Goal: Contribute content: Contribute content

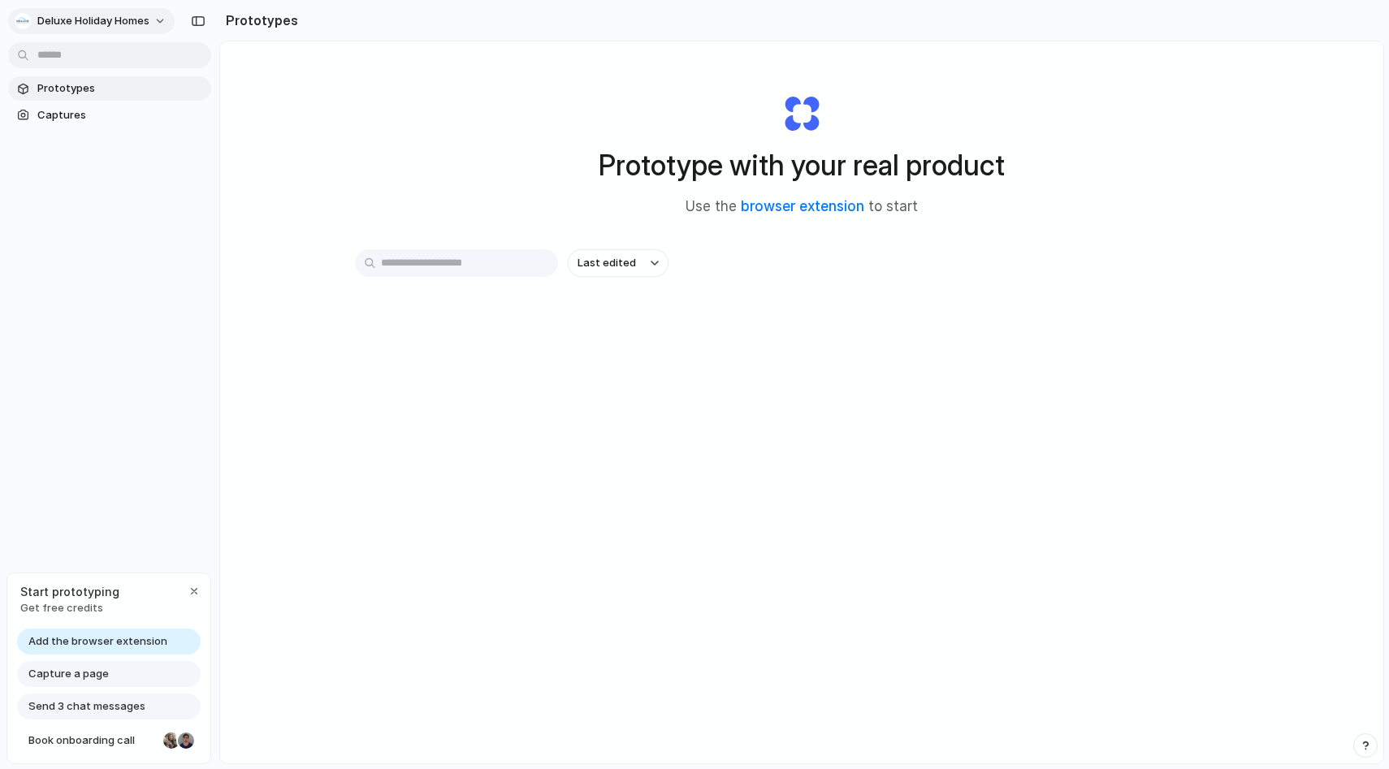
click at [144, 29] on button "Deluxe Holiday Homes" at bounding box center [91, 21] width 166 height 26
click at [152, 321] on div "Settings Invite members Change theme Sign out" at bounding box center [694, 384] width 1389 height 769
click at [136, 16] on span "Deluxe Holiday Homes" at bounding box center [93, 21] width 112 height 16
click at [152, 205] on div "Settings Invite members Change theme Sign out" at bounding box center [694, 384] width 1389 height 769
click at [125, 116] on span "Captures" at bounding box center [120, 115] width 167 height 16
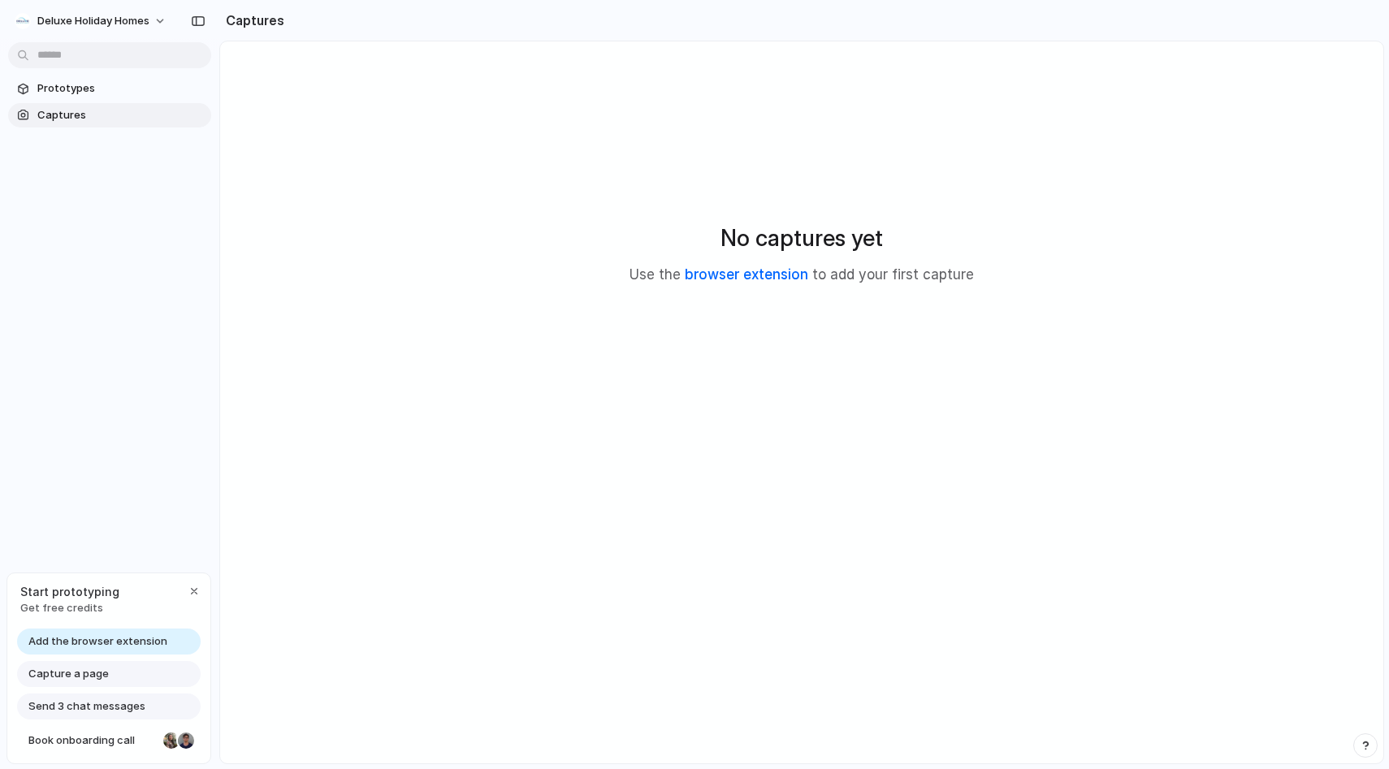
click at [782, 279] on link "browser extension" at bounding box center [746, 274] width 123 height 16
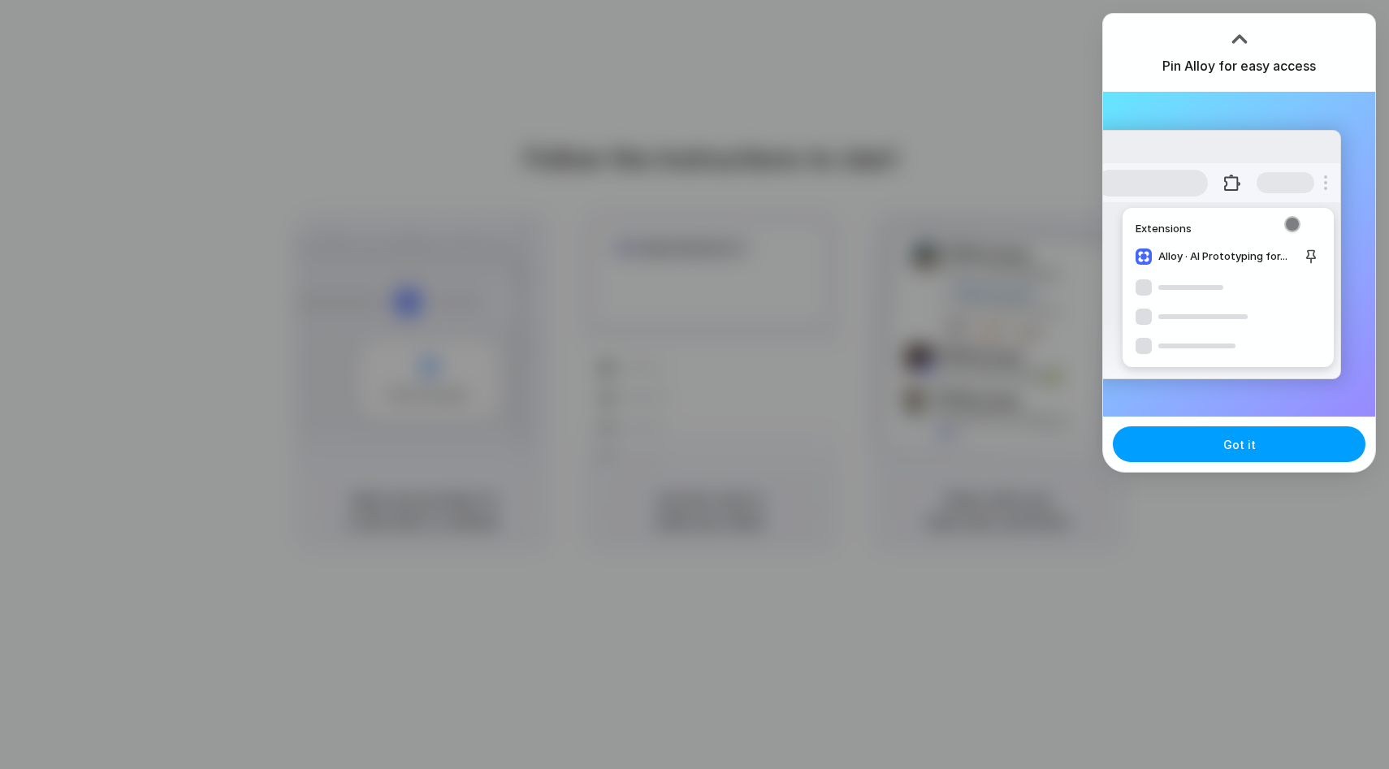
click at [1251, 451] on span "Got it" at bounding box center [1239, 444] width 32 height 17
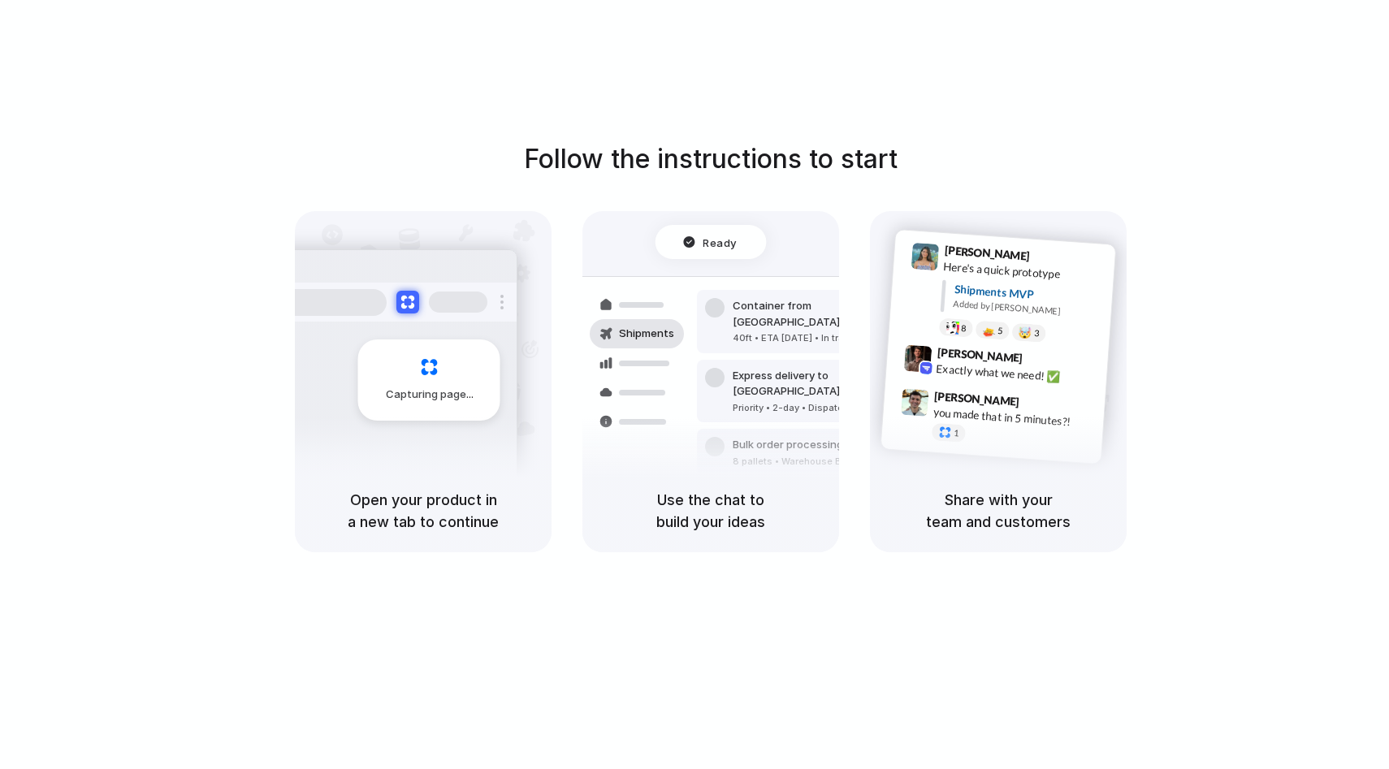
click at [1199, 388] on div "Follow the instructions to start Capturing page Open your product in a new tab …" at bounding box center [710, 346] width 1389 height 413
click at [840, 127] on div "Follow the instructions to start Capturing page Open your product in a new tab …" at bounding box center [710, 400] width 1421 height 801
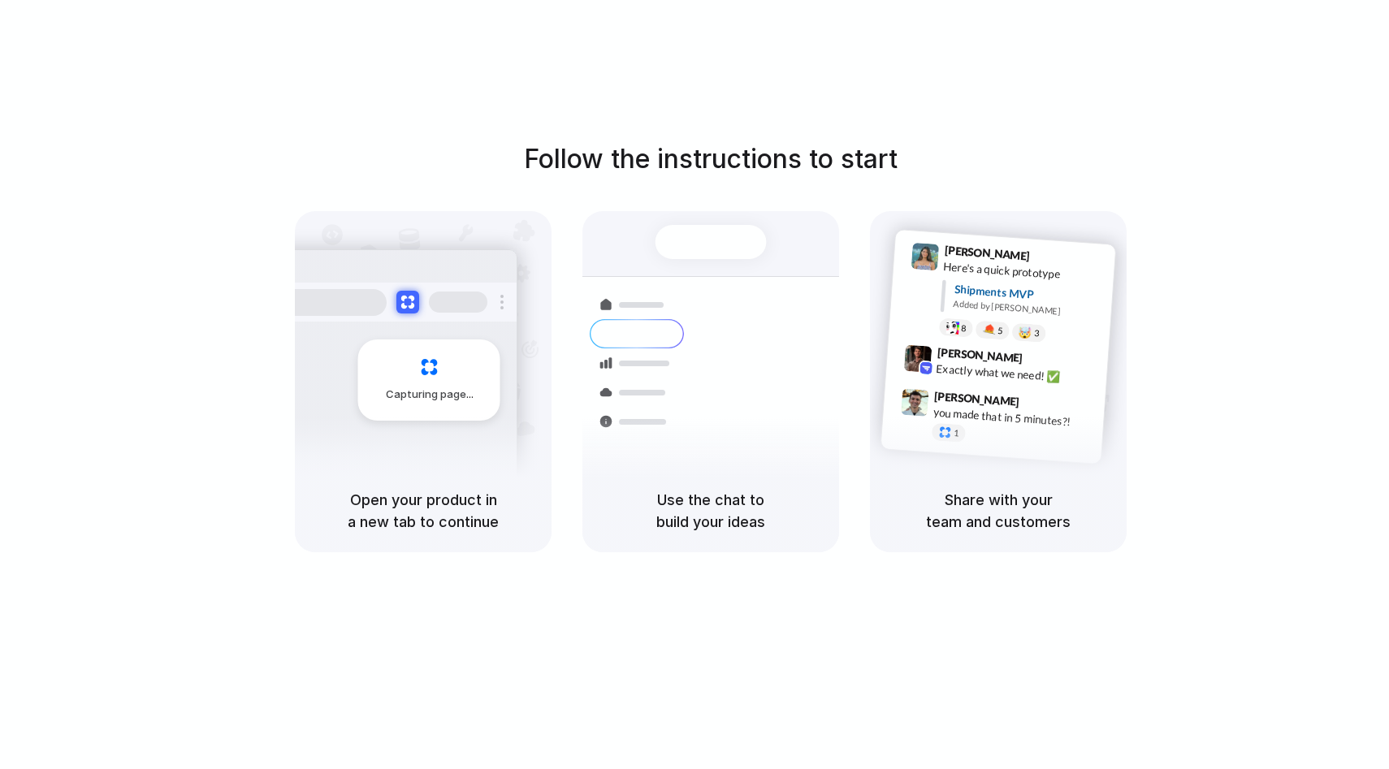
click at [414, 397] on span "Capturing page" at bounding box center [431, 395] width 90 height 16
click at [411, 515] on h5 "Open your product in a new tab to continue" at bounding box center [423, 511] width 218 height 44
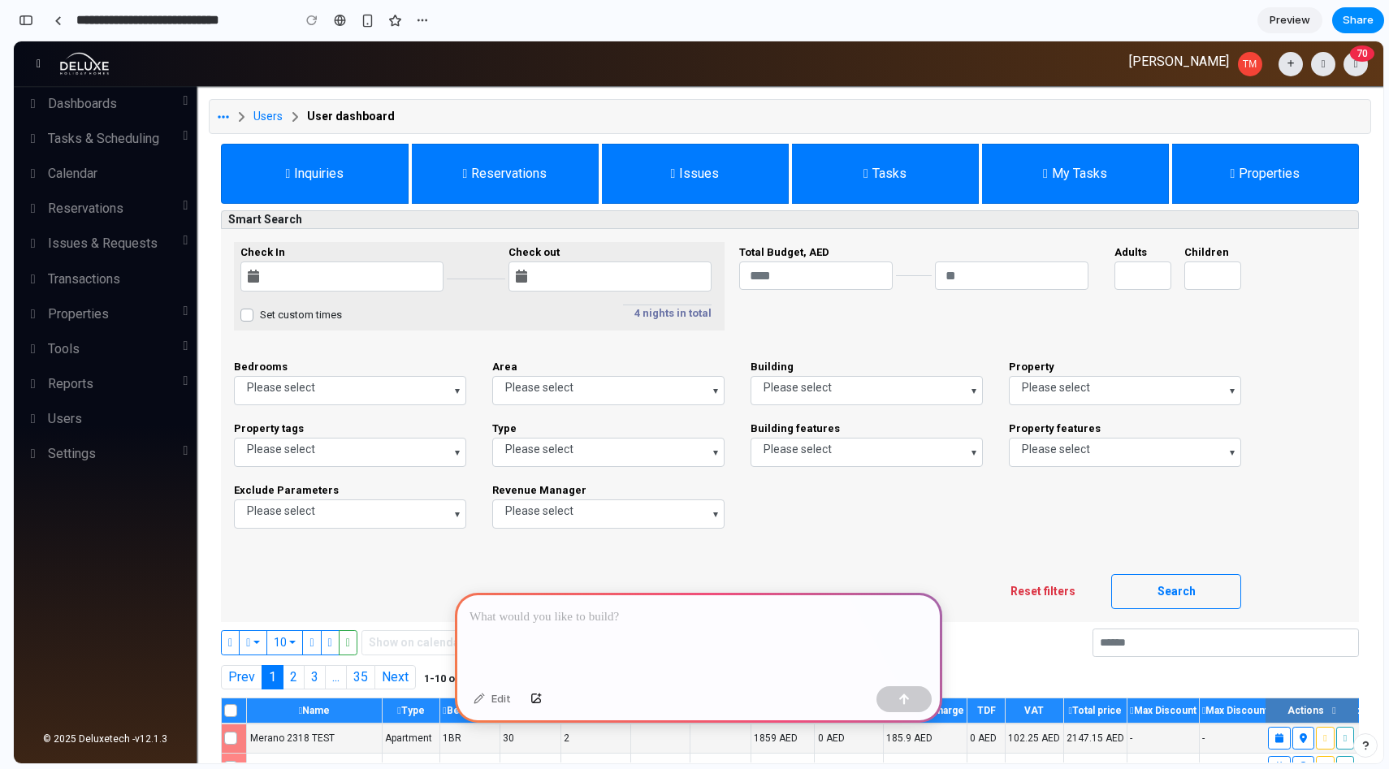
click at [413, 272] on div at bounding box center [341, 276] width 203 height 30
click at [583, 262] on div at bounding box center [609, 276] width 203 height 30
click at [760, 274] on input "number" at bounding box center [815, 275] width 153 height 28
click at [970, 270] on input "number" at bounding box center [1011, 275] width 153 height 28
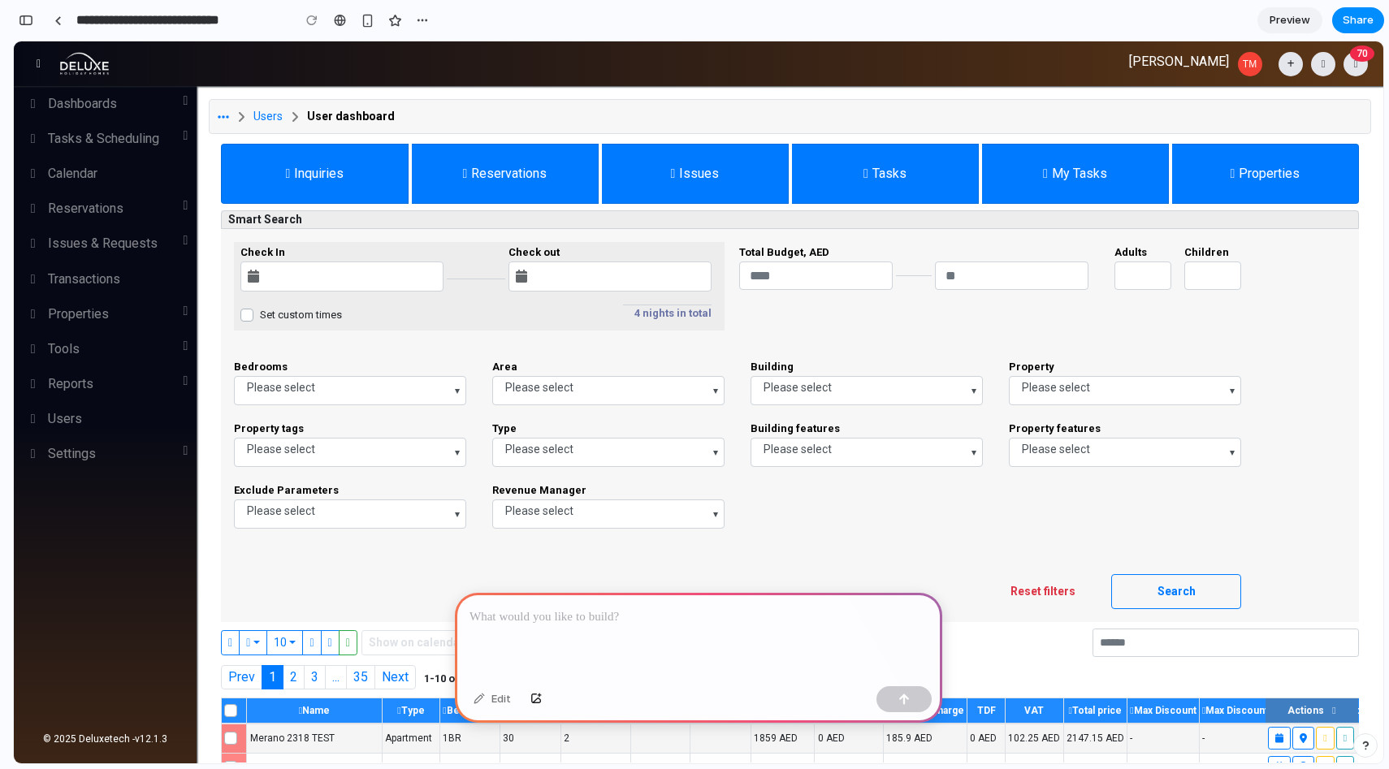
click at [523, 277] on icon at bounding box center [521, 276] width 11 height 13
click at [705, 634] on div at bounding box center [698, 636] width 487 height 87
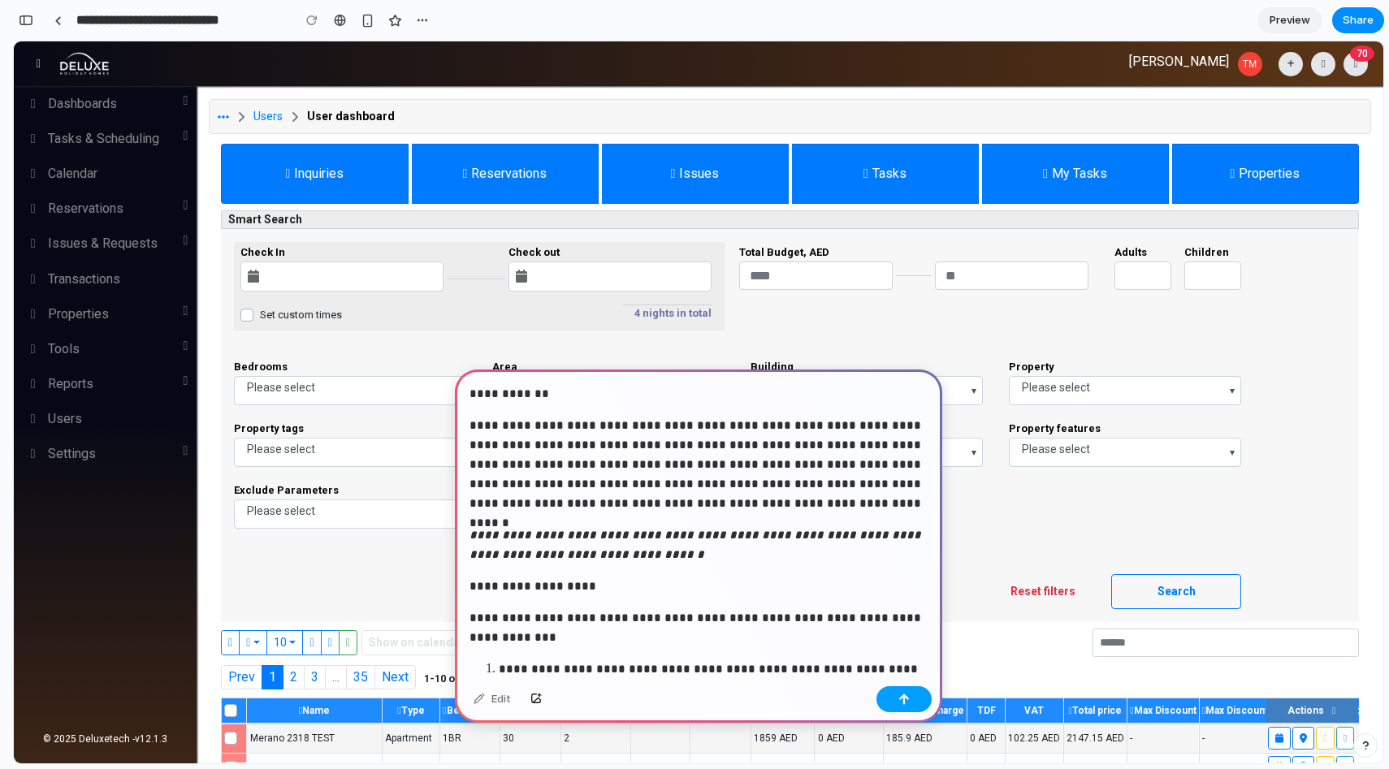
click at [904, 702] on div "button" at bounding box center [903, 698] width 11 height 11
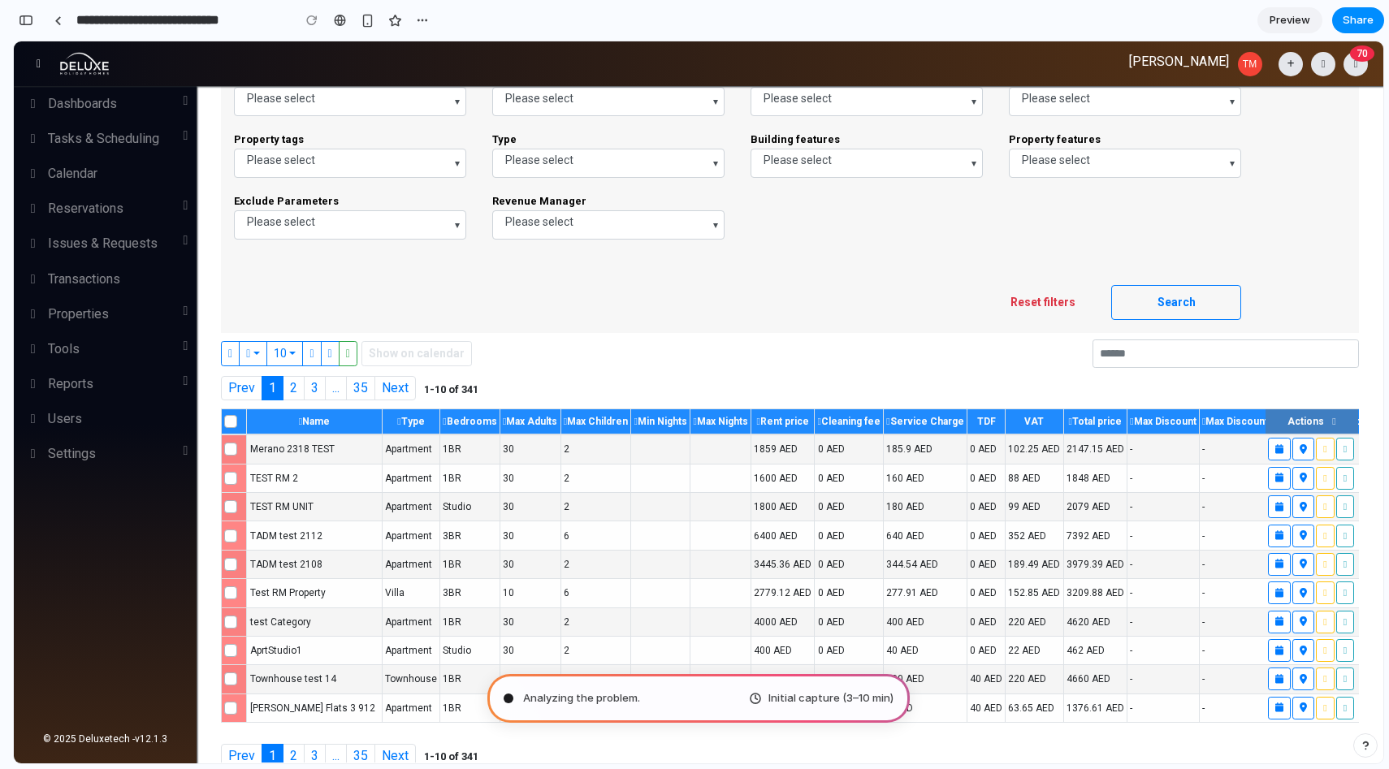
scroll to position [309, 0]
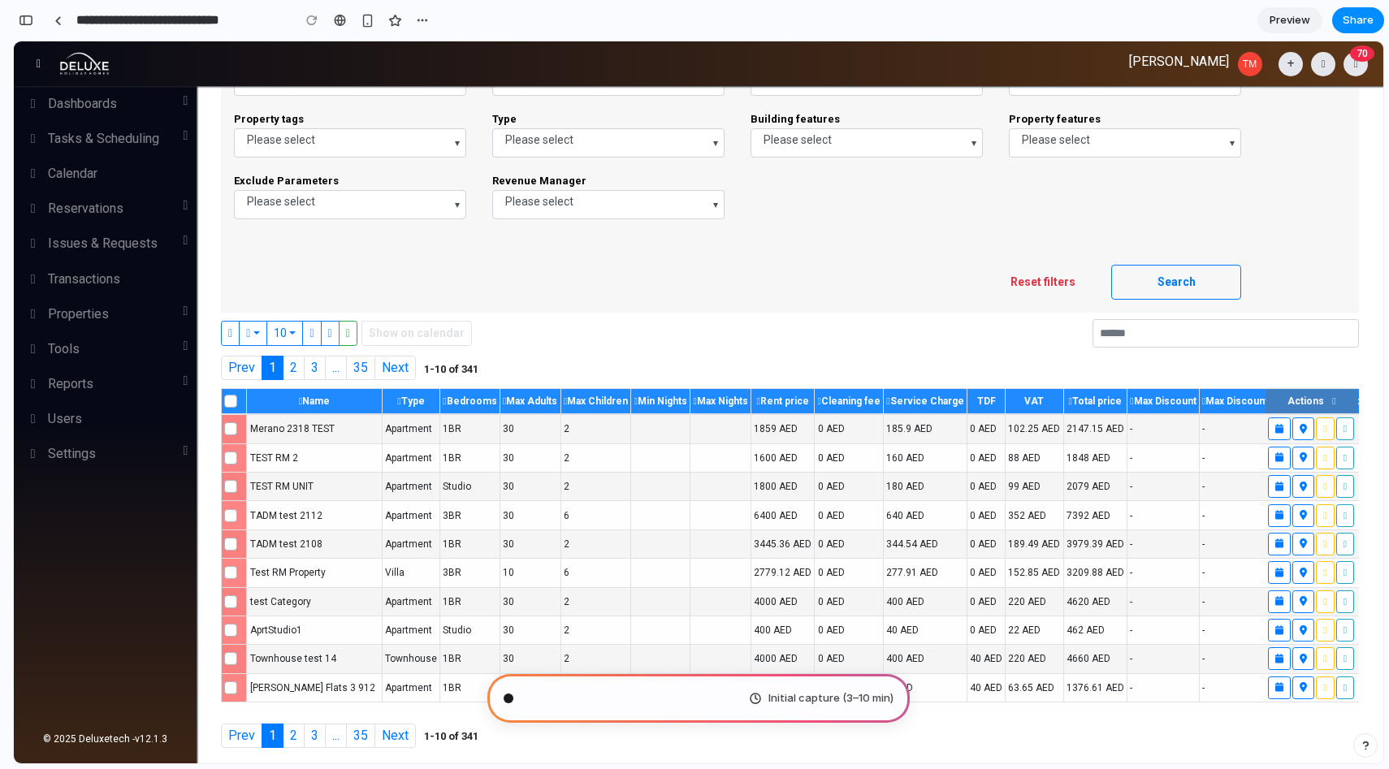
click at [244, 419] on label at bounding box center [244, 419] width 0 height 0
click at [244, 448] on label at bounding box center [244, 448] width 0 height 0
click at [244, 419] on label at bounding box center [244, 419] width 0 height 0
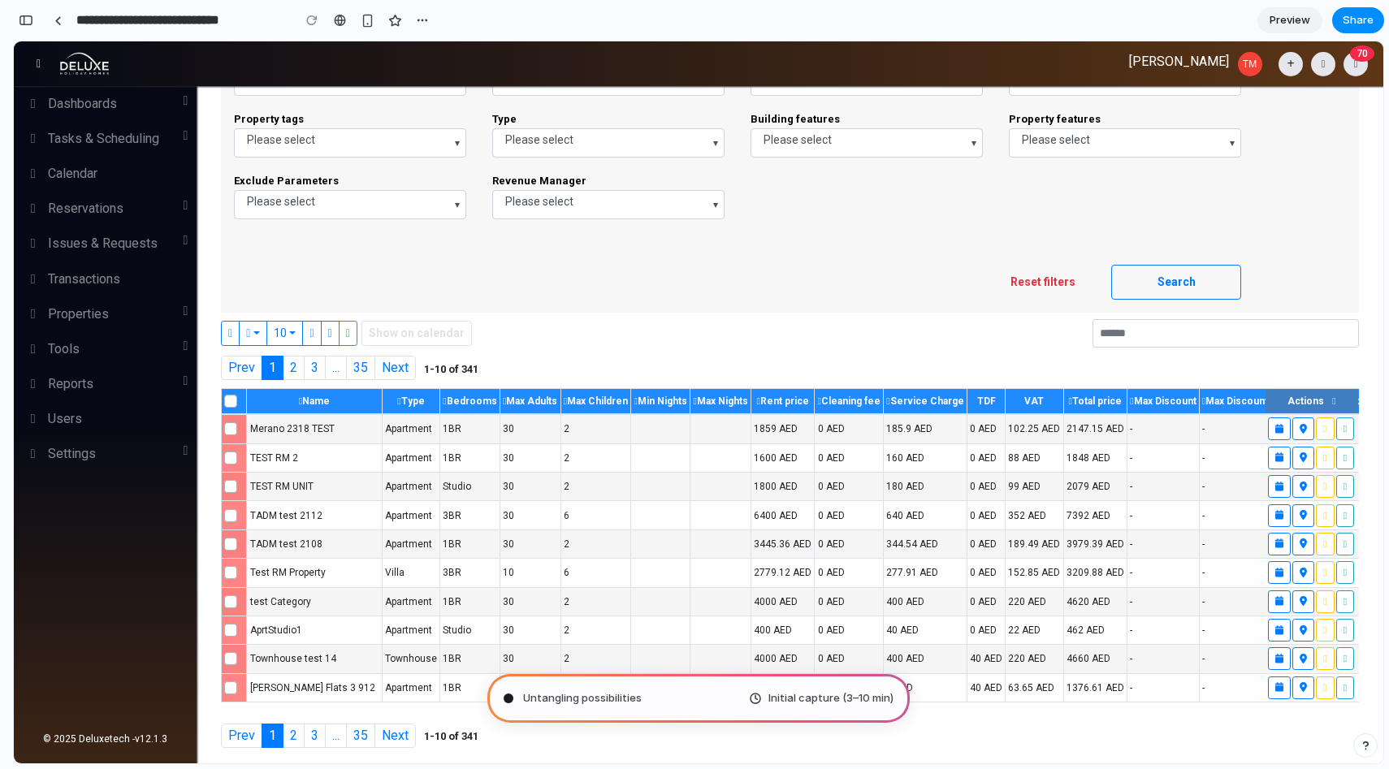
click at [244, 448] on label at bounding box center [244, 448] width 0 height 0
click at [244, 391] on label at bounding box center [244, 391] width 0 height 0
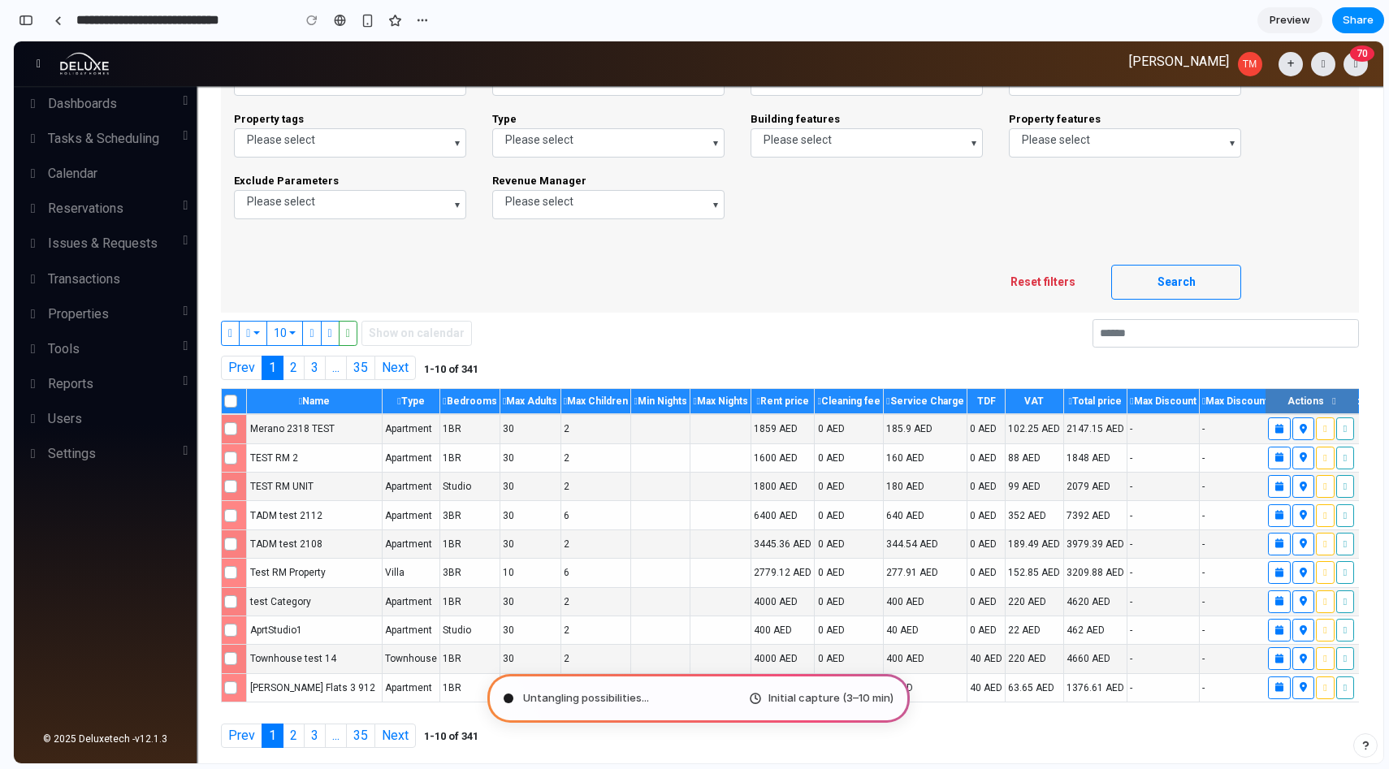
click at [244, 419] on label at bounding box center [244, 419] width 0 height 0
click at [244, 448] on label at bounding box center [244, 448] width 0 height 0
click at [244, 419] on label at bounding box center [244, 419] width 0 height 0
click at [175, 252] on link "Issues & Requests" at bounding box center [105, 244] width 183 height 35
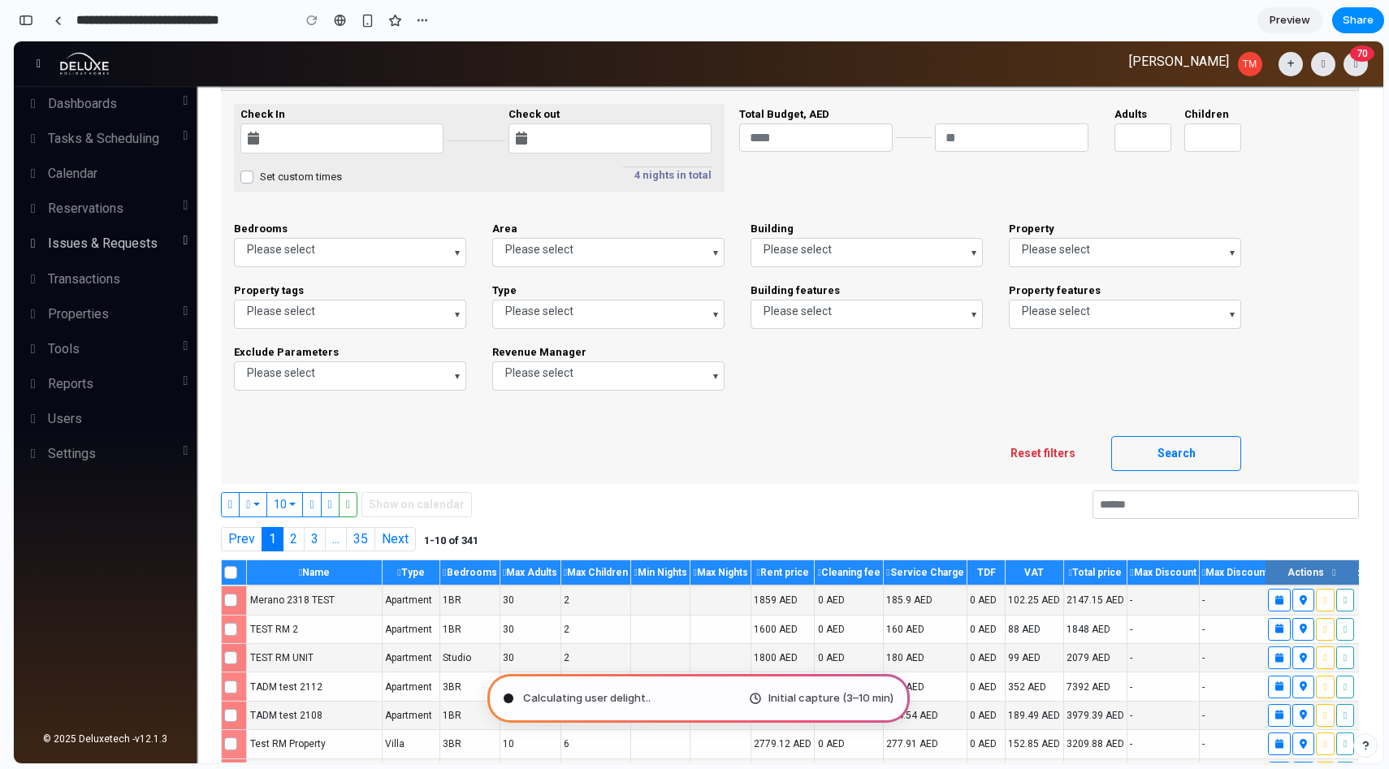
scroll to position [0, 0]
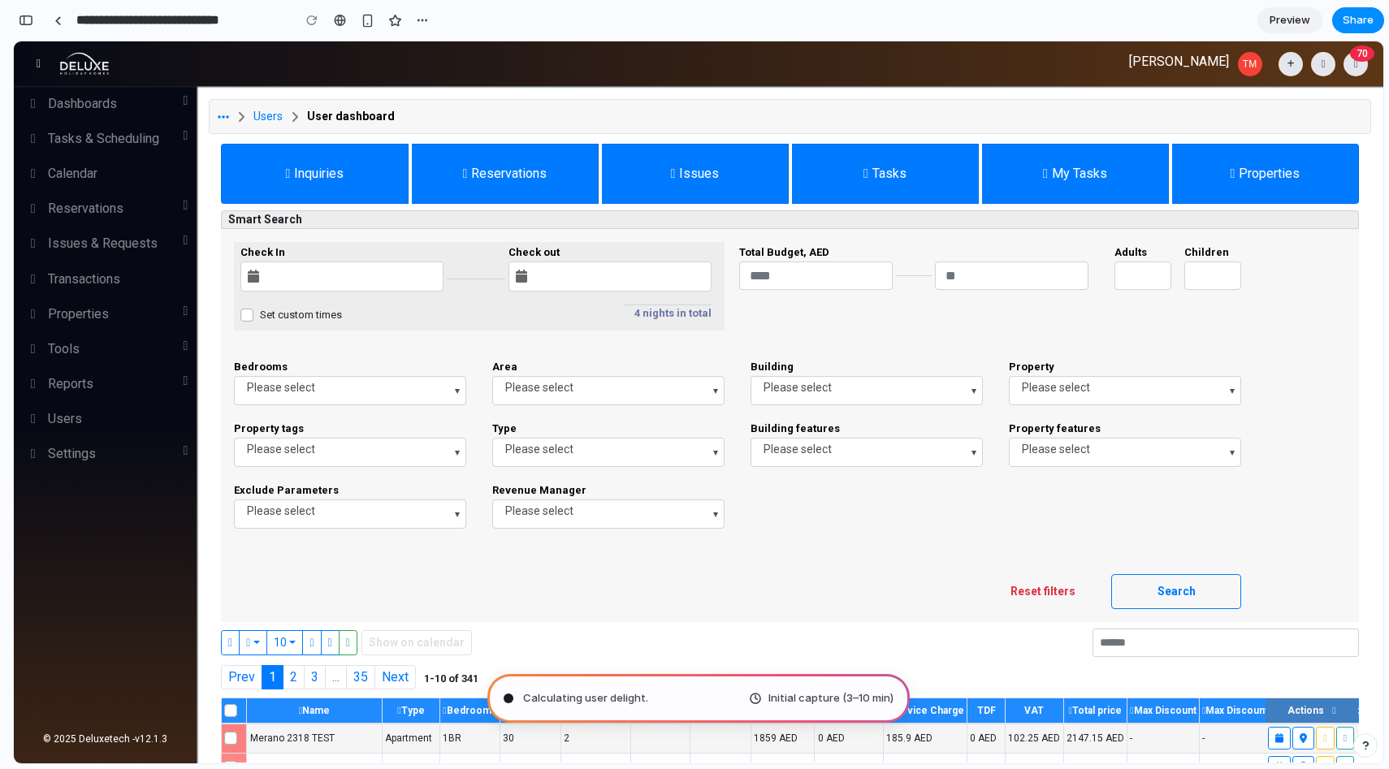
click at [248, 279] on icon at bounding box center [253, 276] width 11 height 13
click at [600, 279] on input at bounding box center [593, 276] width 122 height 17
click at [667, 318] on div "4 nights in total" at bounding box center [667, 314] width 89 height 19
click at [260, 313] on label "Set custom times" at bounding box center [301, 315] width 82 height 16
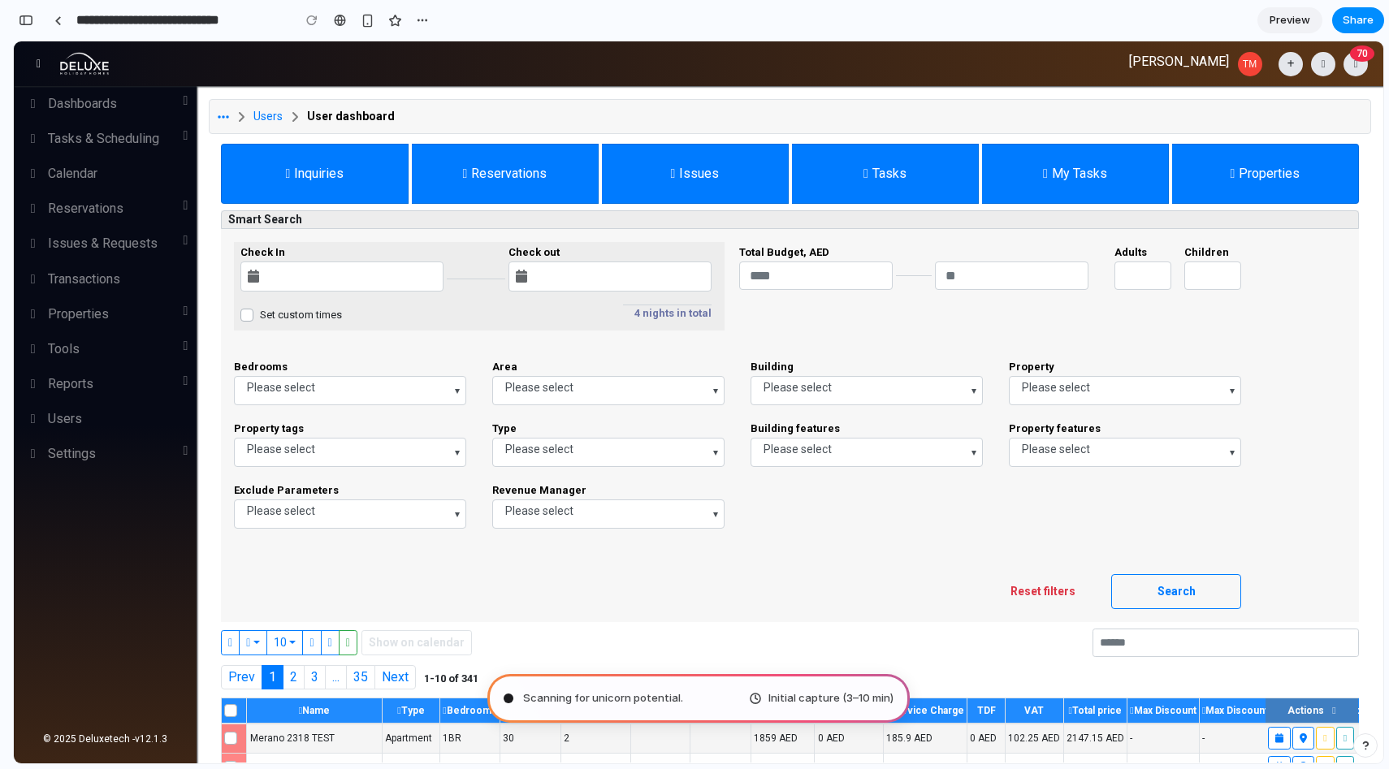
click at [423, 378] on div "Please select" at bounding box center [350, 390] width 232 height 29
click at [426, 390] on div "Please select" at bounding box center [350, 390] width 232 height 29
click at [537, 390] on span "Please select" at bounding box center [539, 387] width 68 height 17
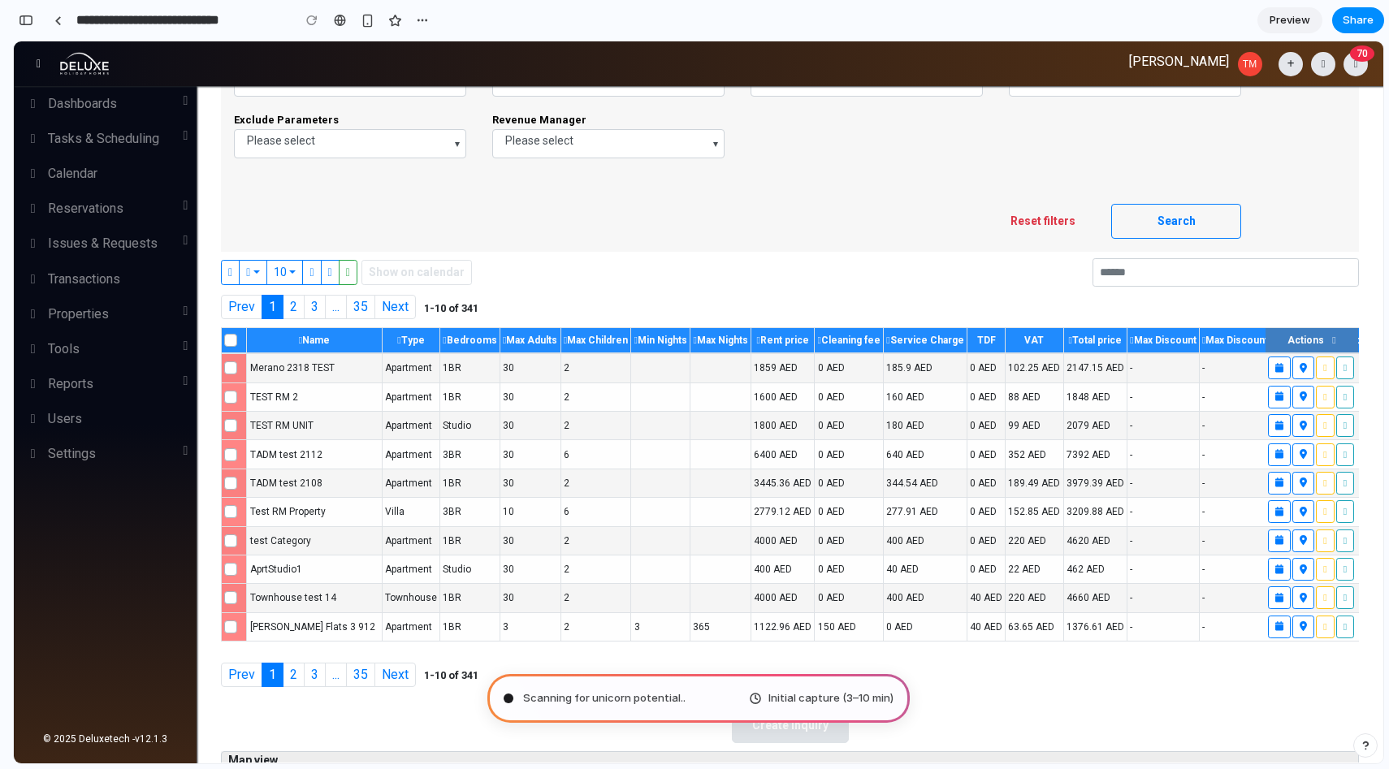
scroll to position [378, 0]
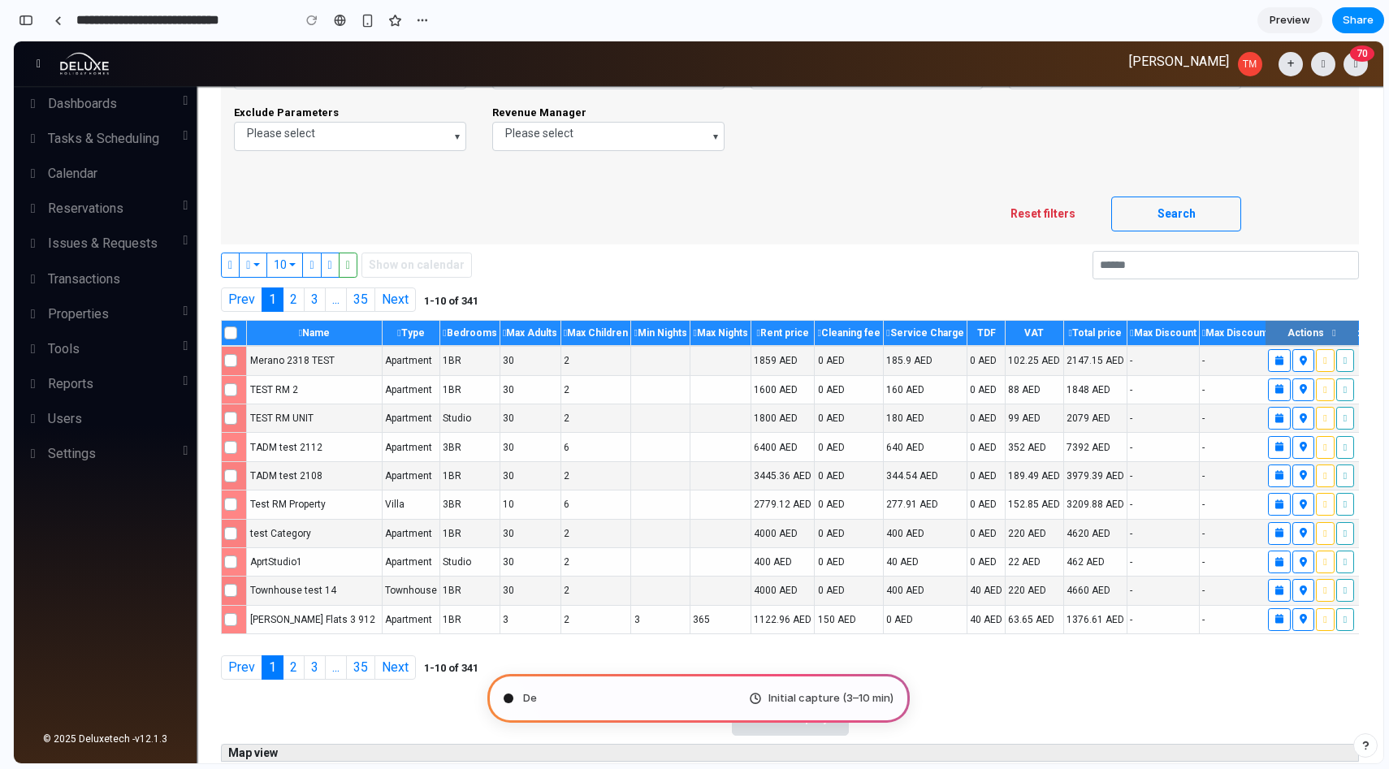
type input "**********"
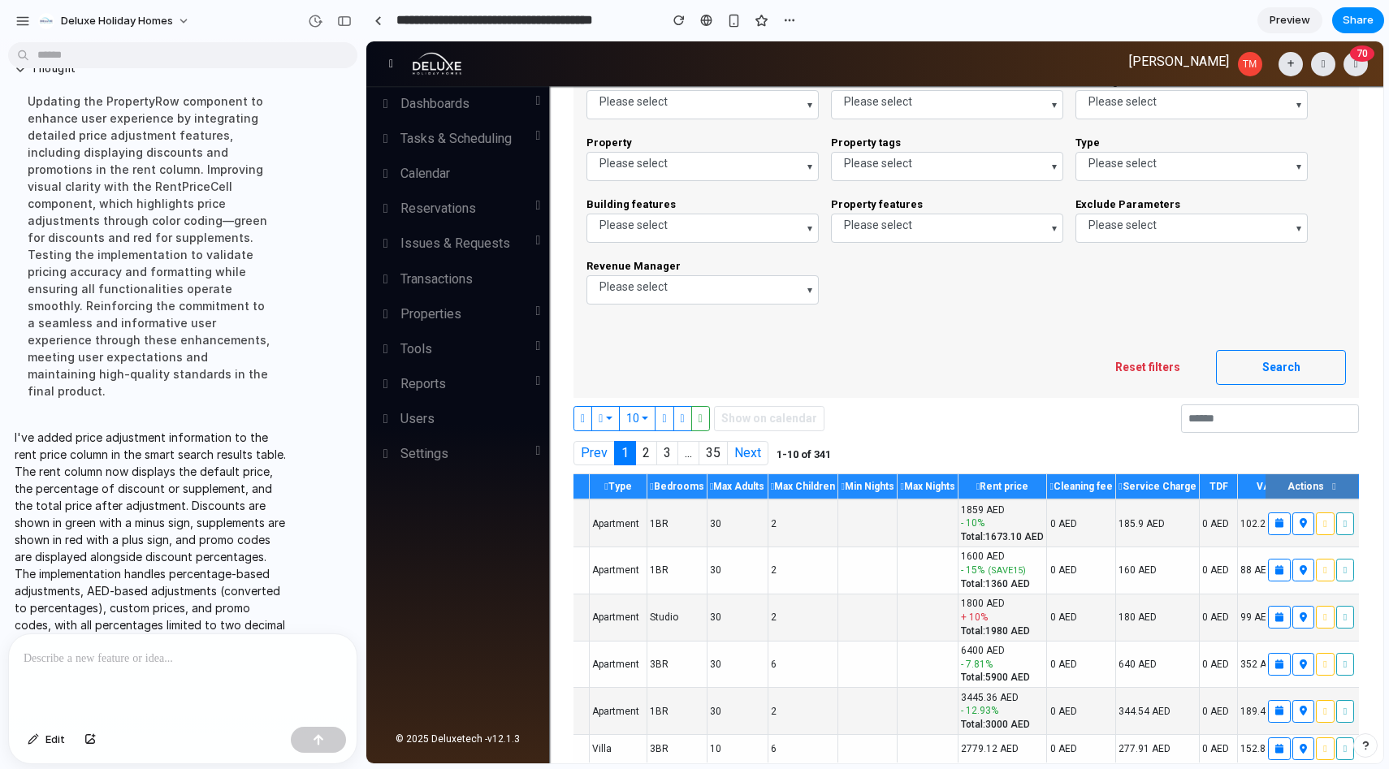
scroll to position [457, 0]
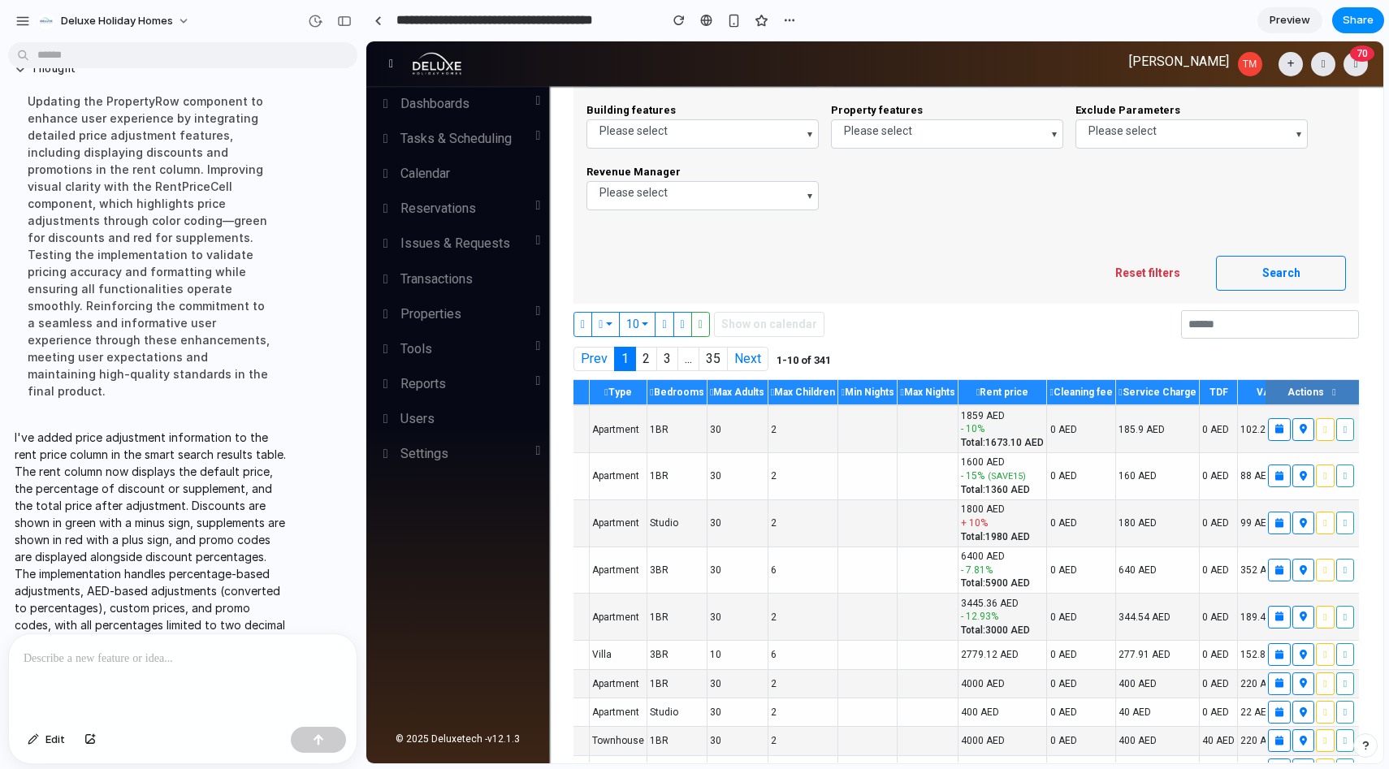
click at [210, 664] on p at bounding box center [183, 658] width 318 height 19
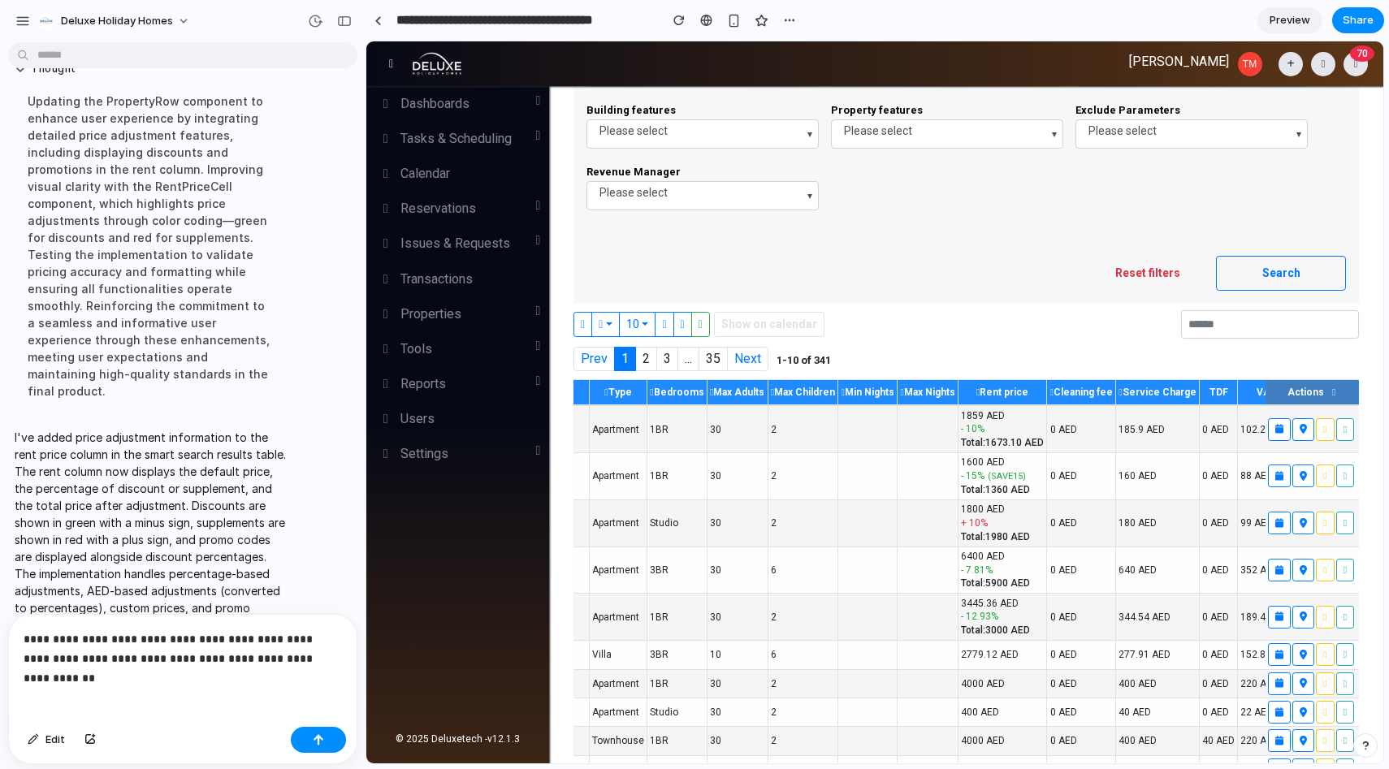
click at [192, 661] on p "**********" at bounding box center [183, 648] width 318 height 39
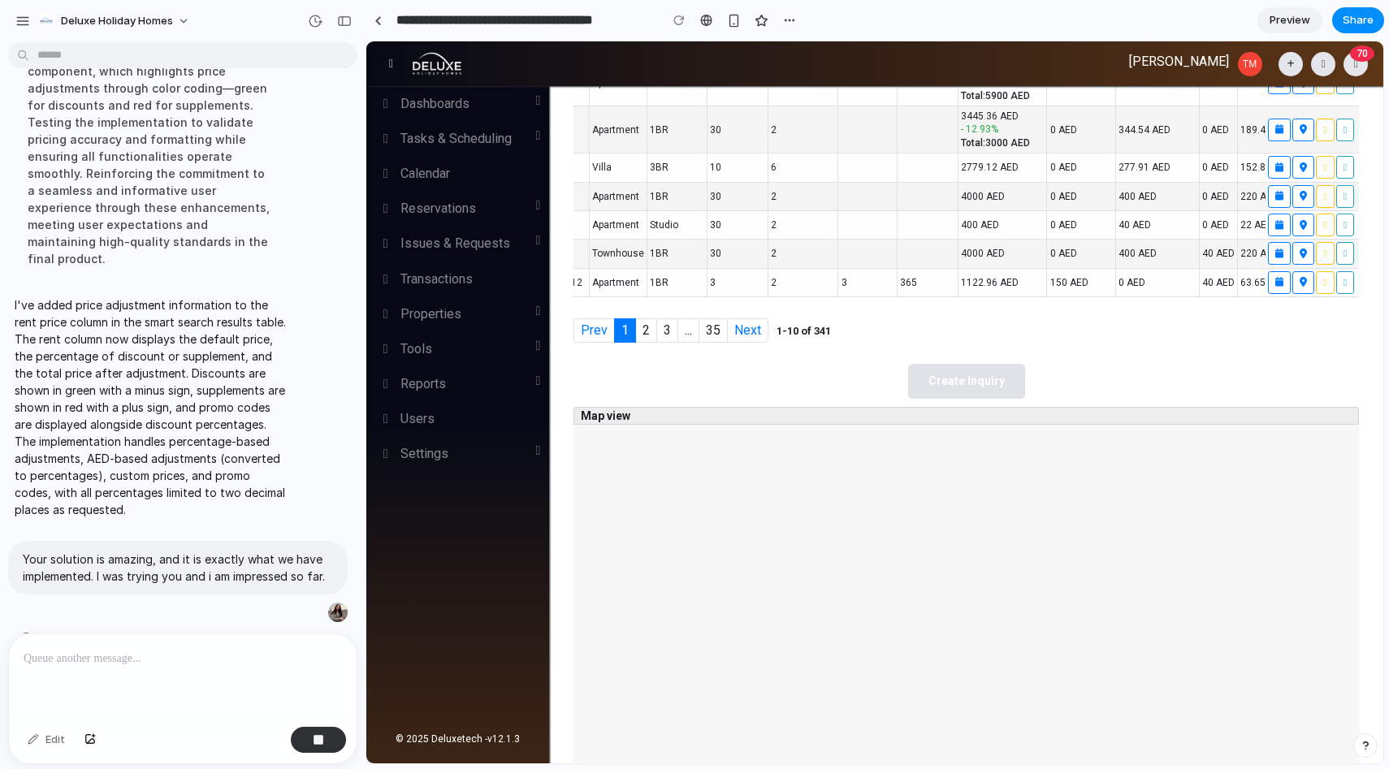
scroll to position [949, 0]
click at [1285, 16] on span "Preview" at bounding box center [1289, 20] width 41 height 16
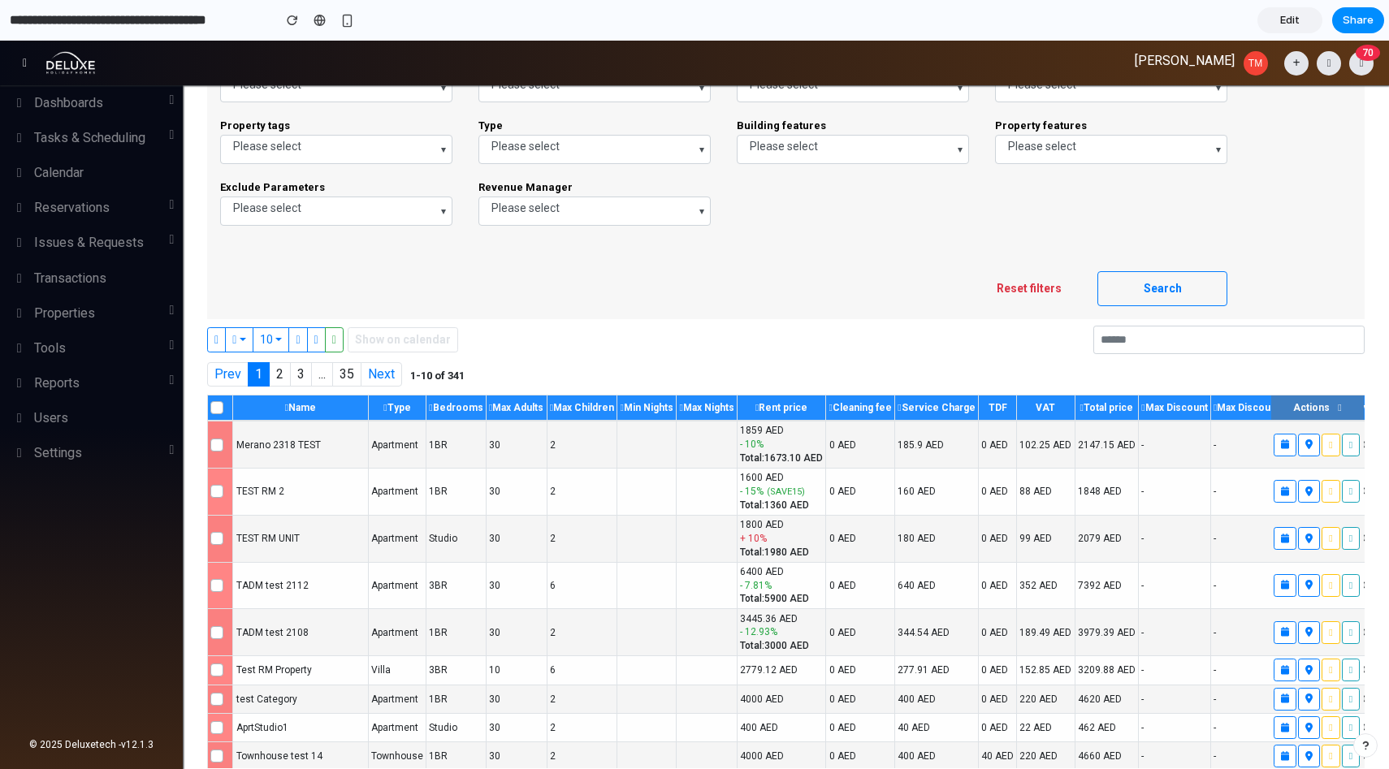
scroll to position [319, 0]
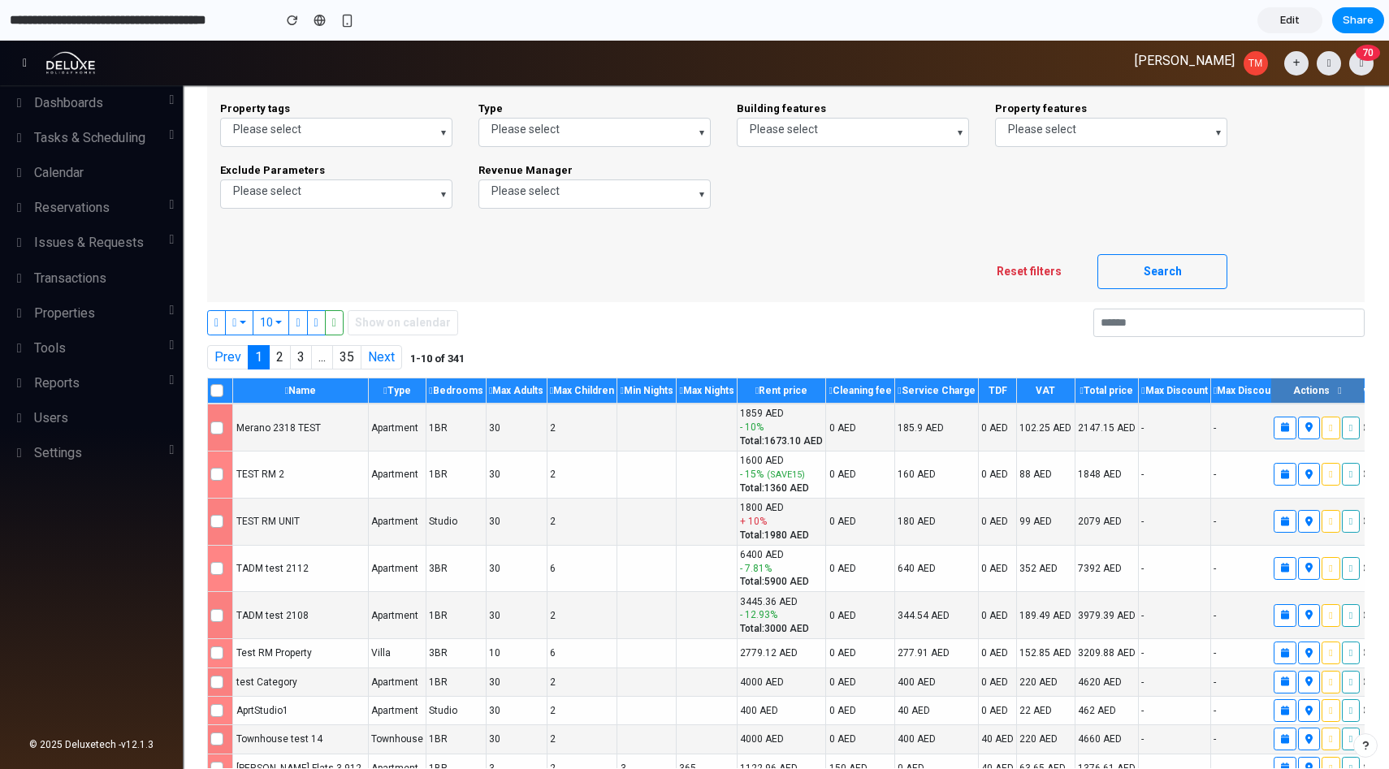
click at [1295, 15] on span "Edit" at bounding box center [1289, 20] width 19 height 16
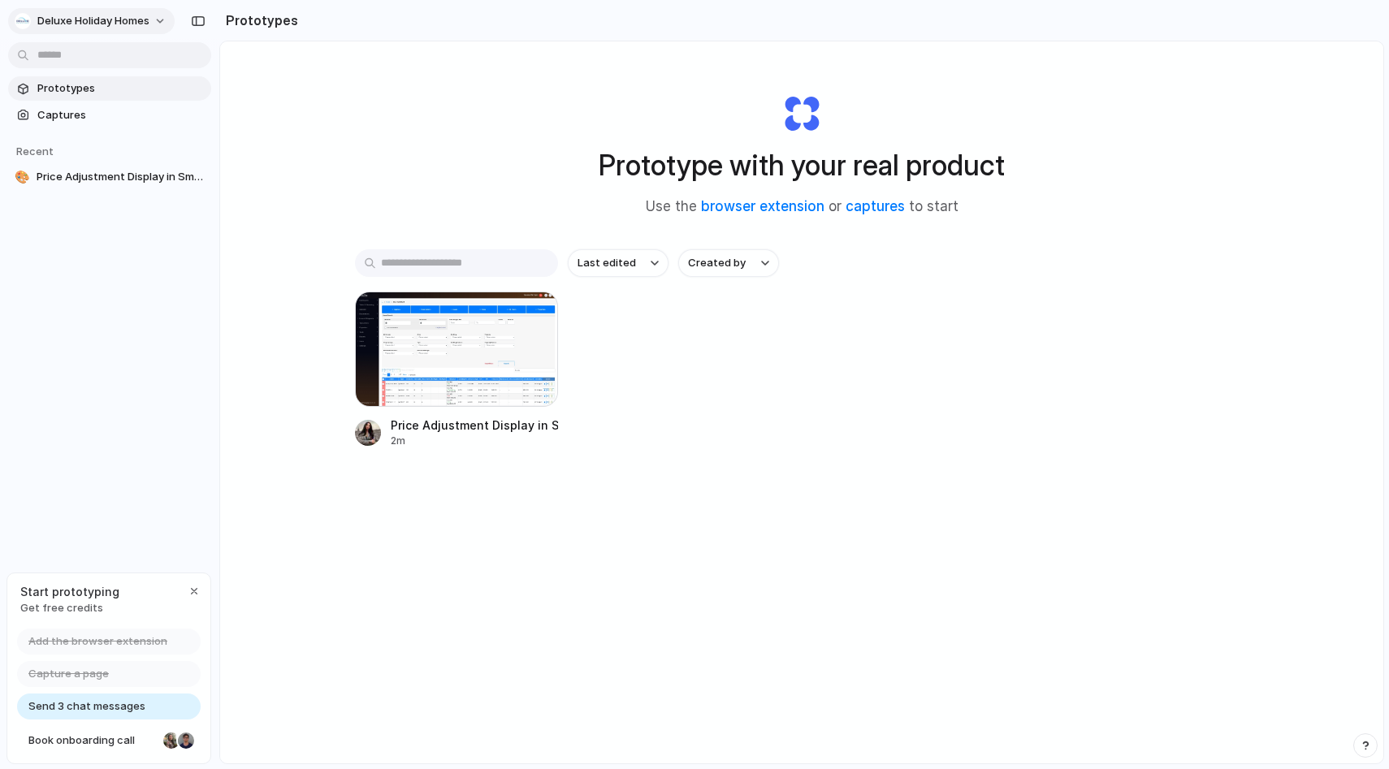
click at [158, 21] on button "Deluxe Holiday Homes" at bounding box center [91, 21] width 166 height 26
click at [145, 351] on div "Settings Invite members Change theme Sign out" at bounding box center [694, 384] width 1389 height 769
click at [90, 8] on button "Deluxe Holiday Homes" at bounding box center [91, 21] width 166 height 26
click at [274, 19] on div "Settings Invite members Change theme Sign out" at bounding box center [694, 384] width 1389 height 769
click at [462, 365] on div at bounding box center [456, 349] width 203 height 115
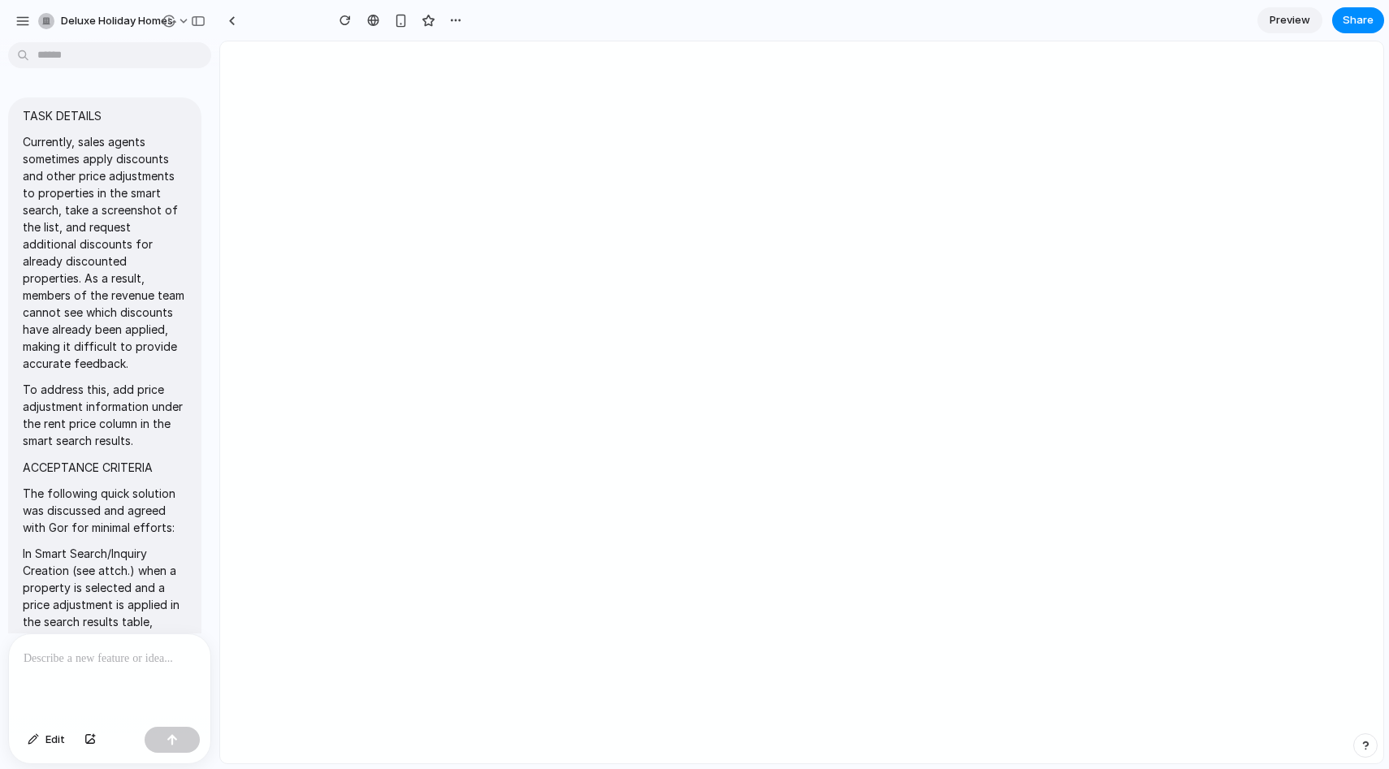
type input "**********"
